Goal: Obtain resource: Download file/media

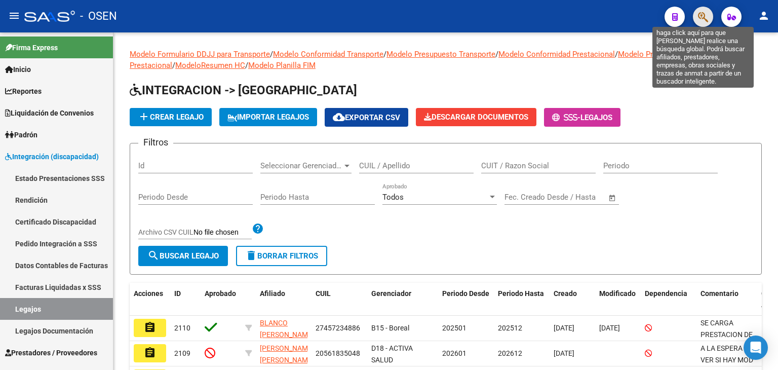
click at [700, 15] on icon "button" at bounding box center [703, 17] width 10 height 12
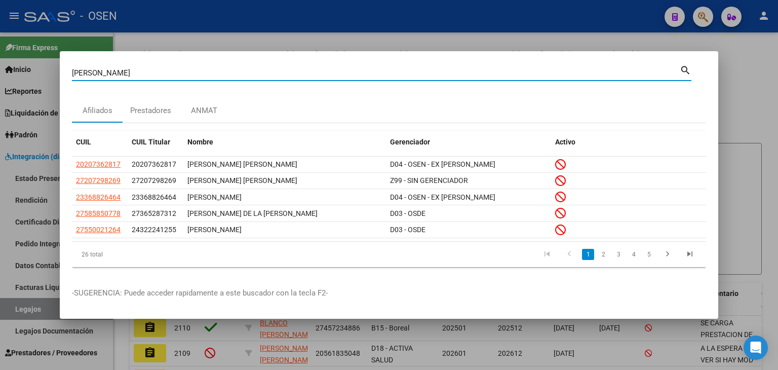
click at [134, 76] on input "[PERSON_NAME]" at bounding box center [376, 72] width 608 height 9
type input "volpet"
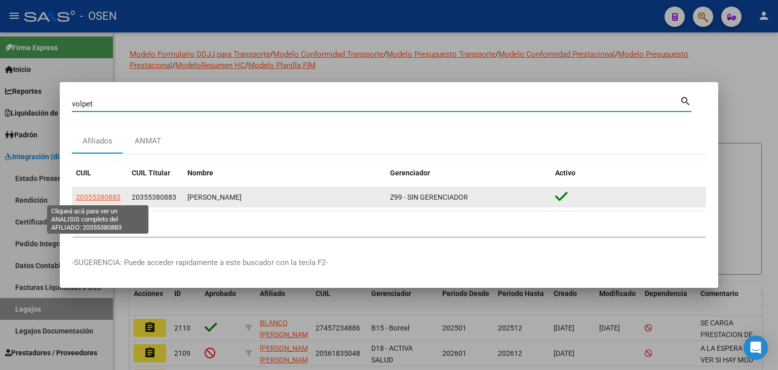
click at [91, 195] on span "20355380883" at bounding box center [98, 197] width 45 height 8
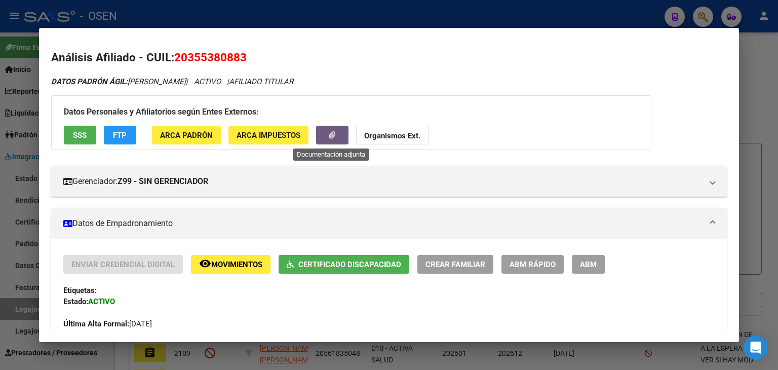
click at [326, 138] on button "button" at bounding box center [332, 135] width 32 height 19
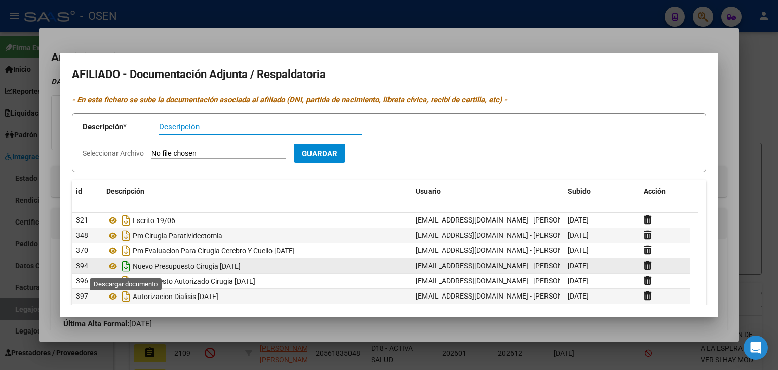
click at [126, 264] on icon "Descargar documento" at bounding box center [126, 266] width 13 height 16
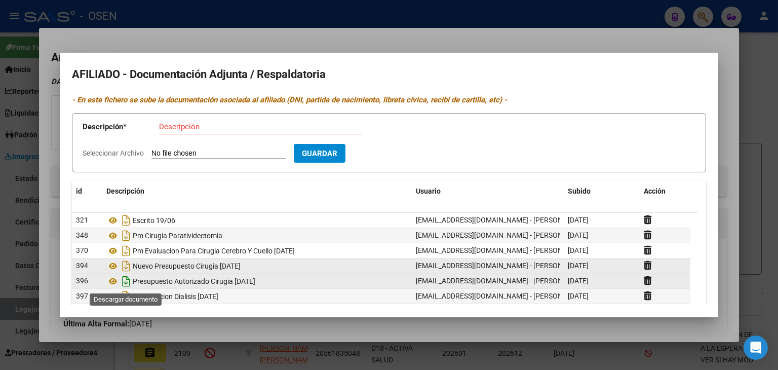
click at [125, 278] on icon "Descargar documento" at bounding box center [126, 281] width 13 height 16
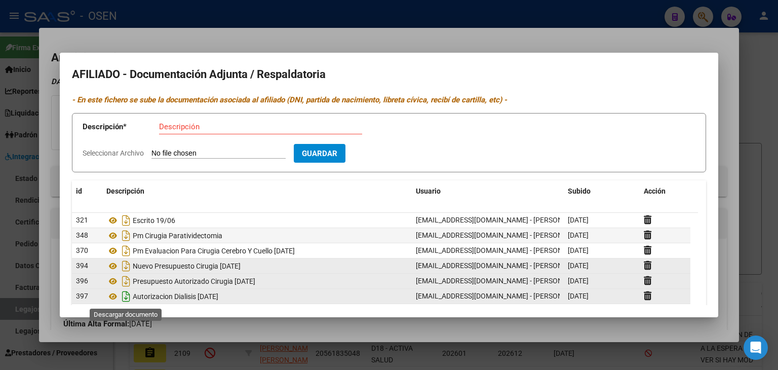
click at [127, 295] on icon "Descargar documento" at bounding box center [126, 296] width 13 height 16
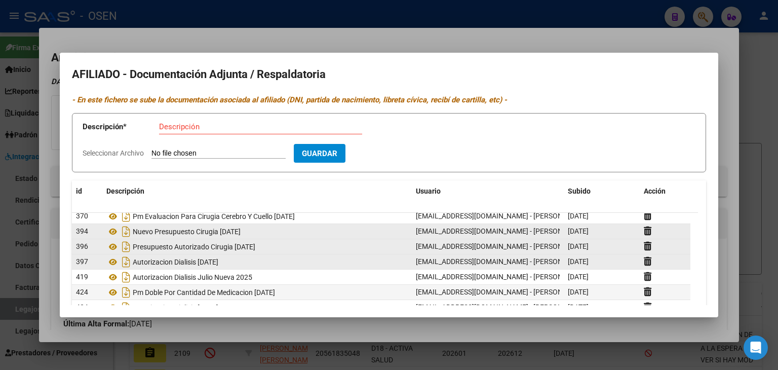
scroll to position [34, 0]
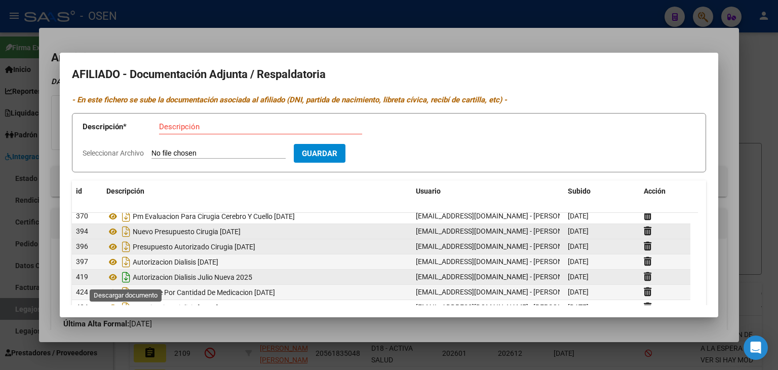
click at [123, 275] on icon "Descargar documento" at bounding box center [126, 277] width 13 height 16
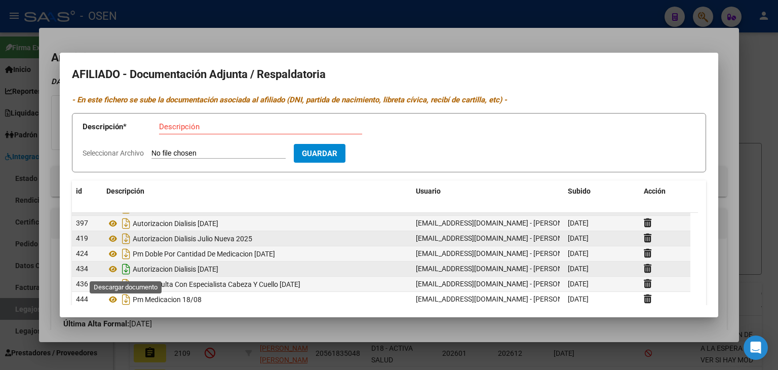
scroll to position [72, 0]
click at [128, 268] on icon "Descargar documento" at bounding box center [126, 269] width 13 height 16
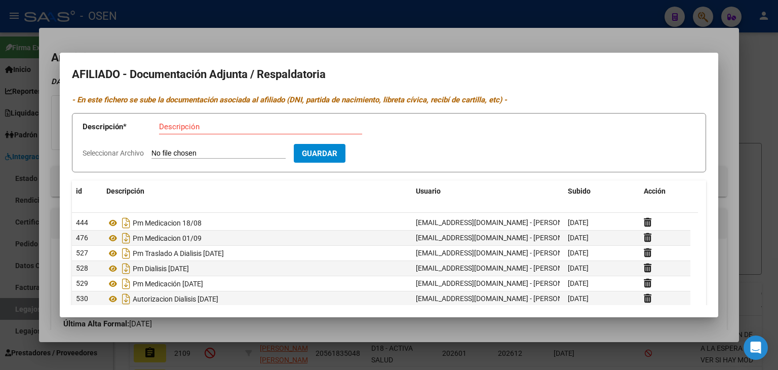
scroll to position [152, 0]
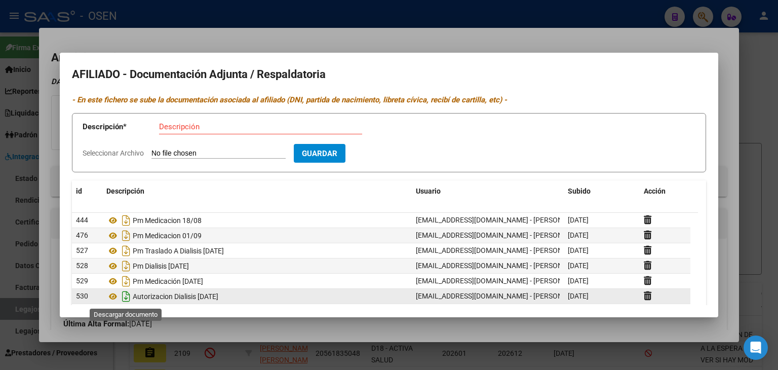
click at [124, 297] on icon "Descargar documento" at bounding box center [126, 296] width 13 height 16
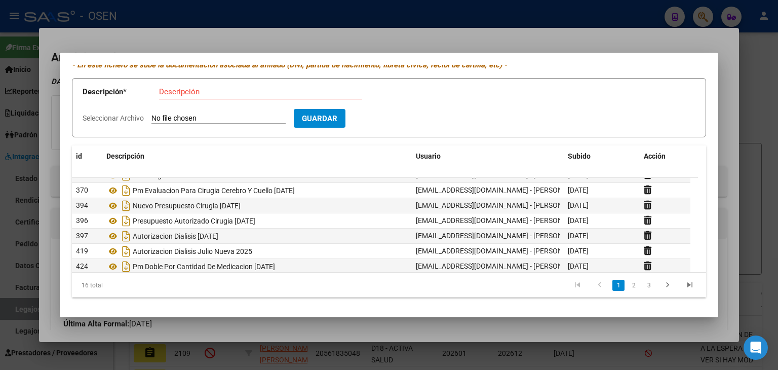
scroll to position [0, 0]
